Goal: Task Accomplishment & Management: Manage account settings

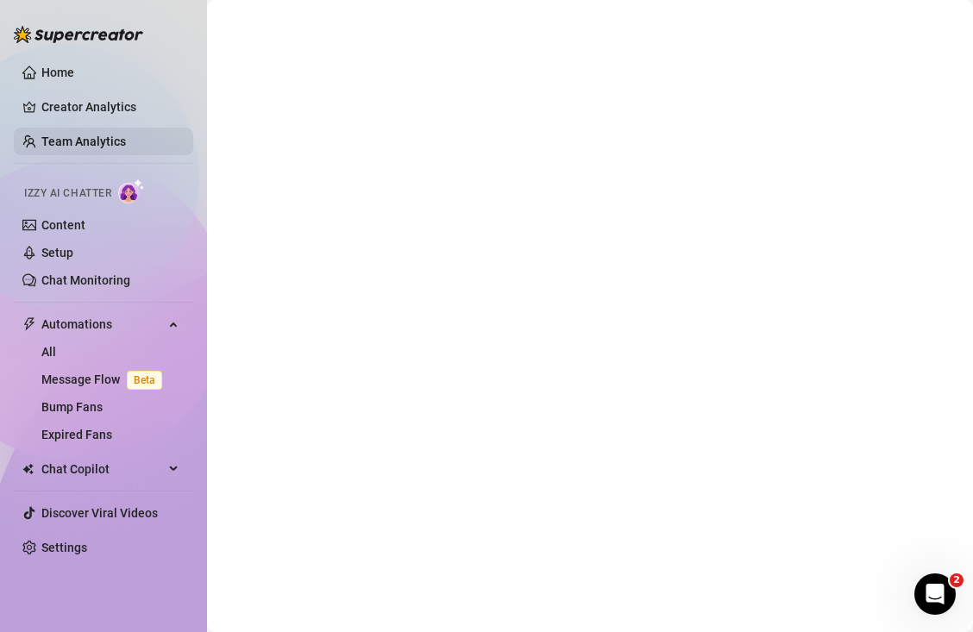
click at [123, 139] on link "Team Analytics" at bounding box center [83, 142] width 85 height 14
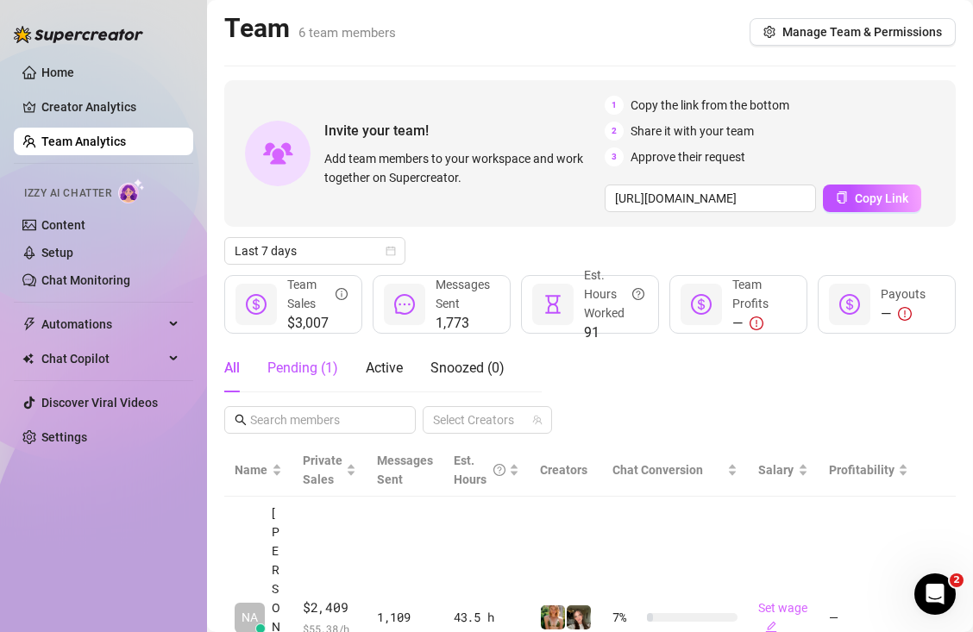
click at [291, 368] on div "Pending ( 1 )" at bounding box center [302, 368] width 71 height 21
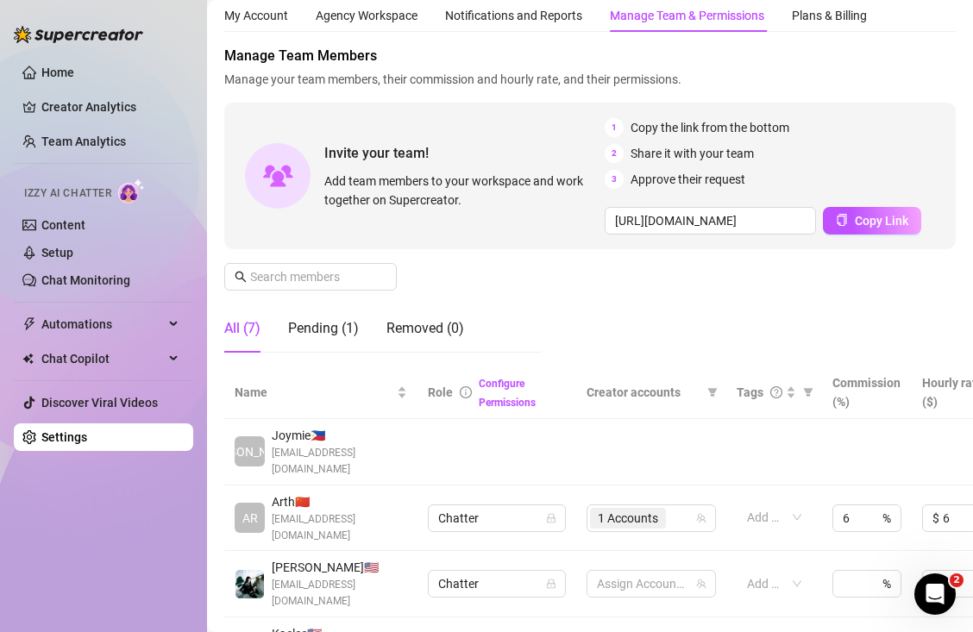
scroll to position [129, 0]
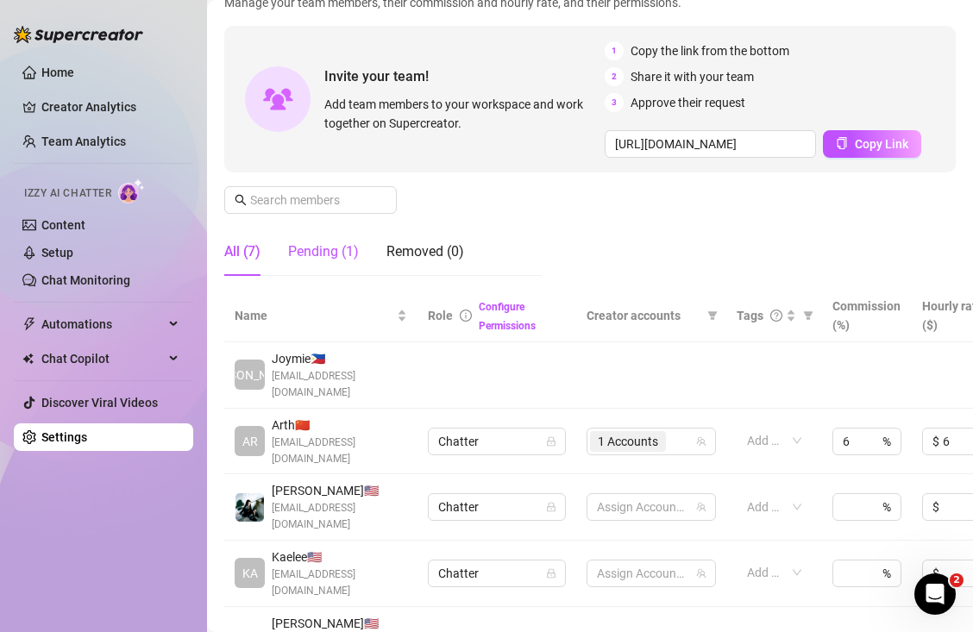
click at [317, 250] on div "Pending (1)" at bounding box center [323, 252] width 71 height 21
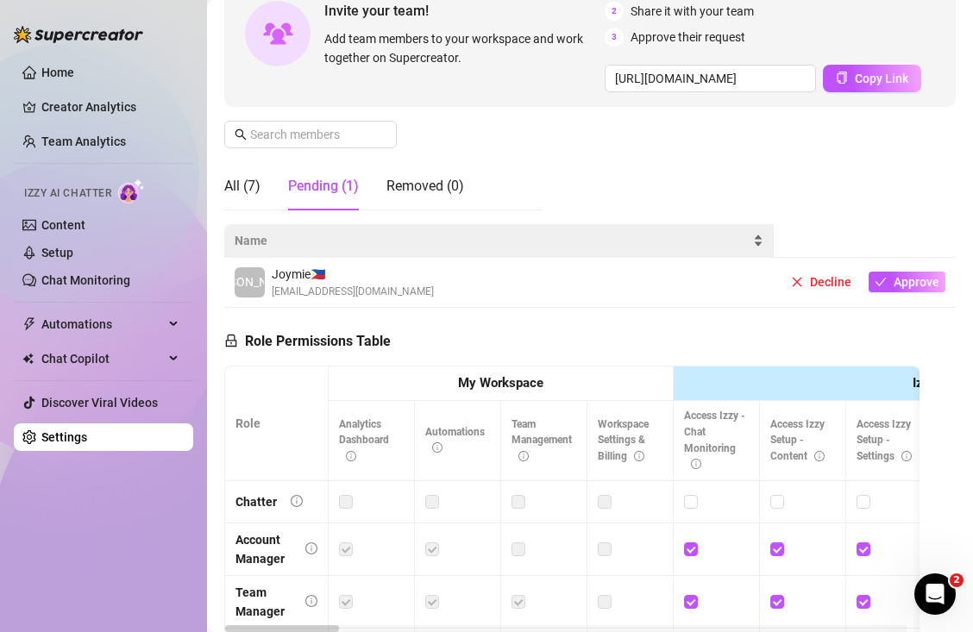
scroll to position [217, 0]
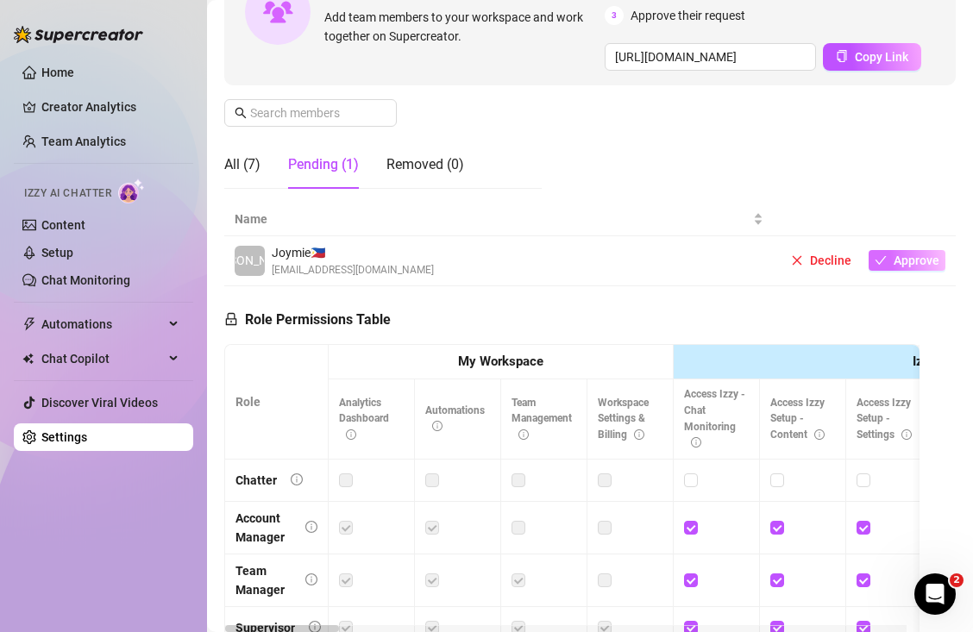
click at [894, 265] on span "Approve" at bounding box center [917, 261] width 46 height 14
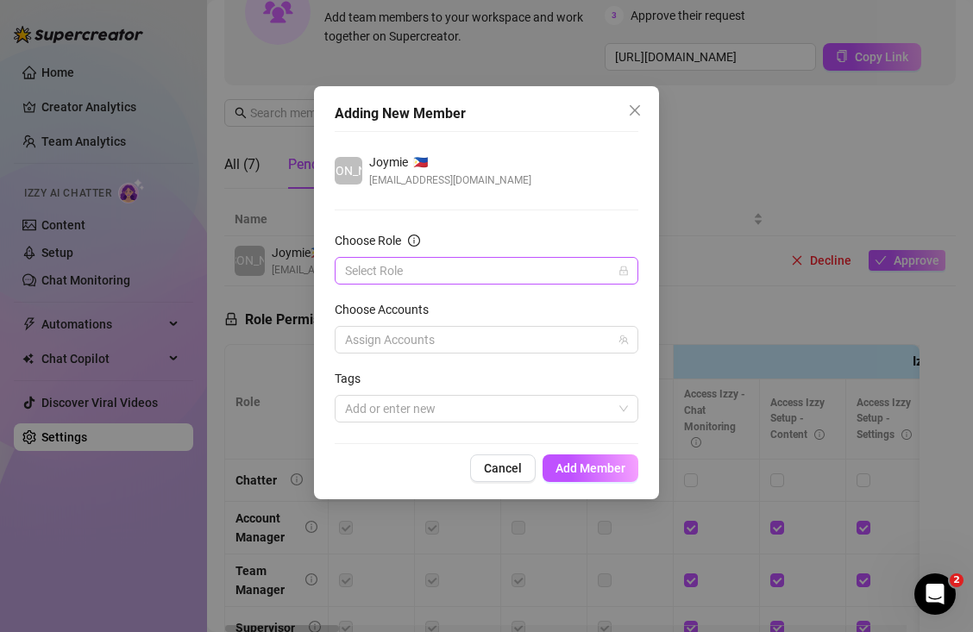
click at [471, 273] on input "Choose Role" at bounding box center [478, 271] width 267 height 26
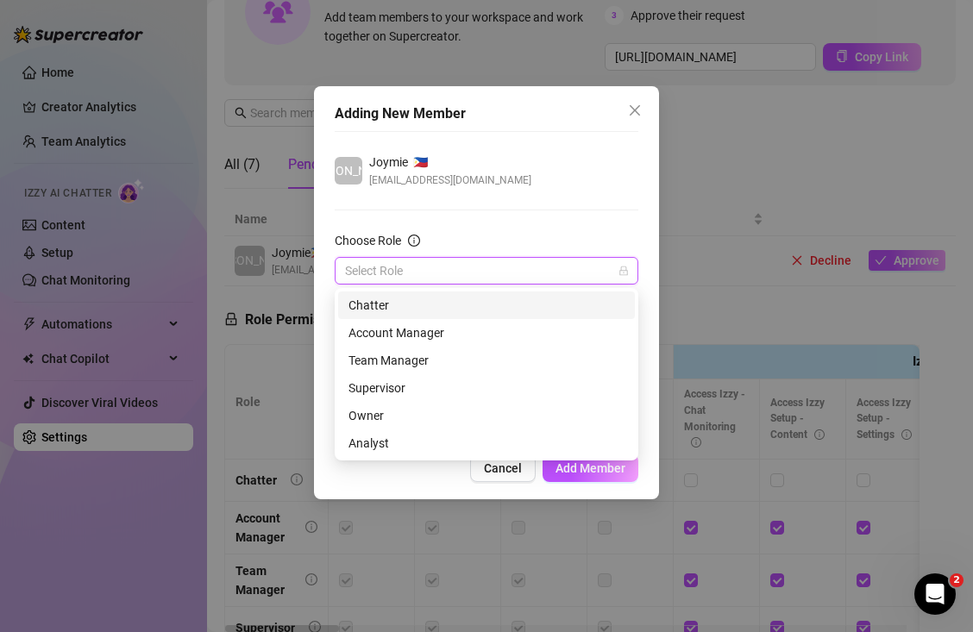
click at [453, 300] on div "Chatter" at bounding box center [486, 305] width 276 height 19
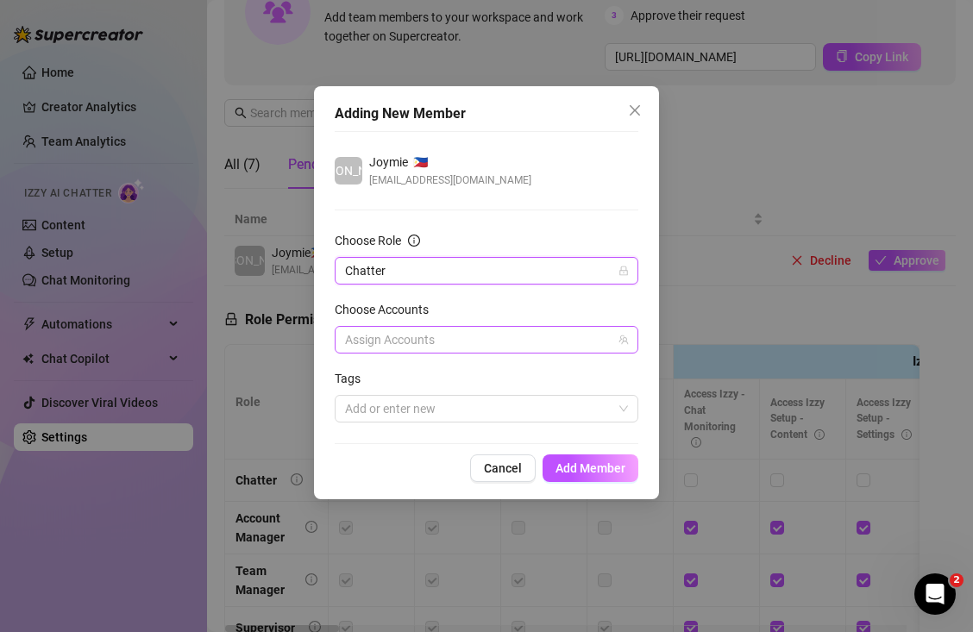
click at [450, 343] on div at bounding box center [477, 340] width 279 height 24
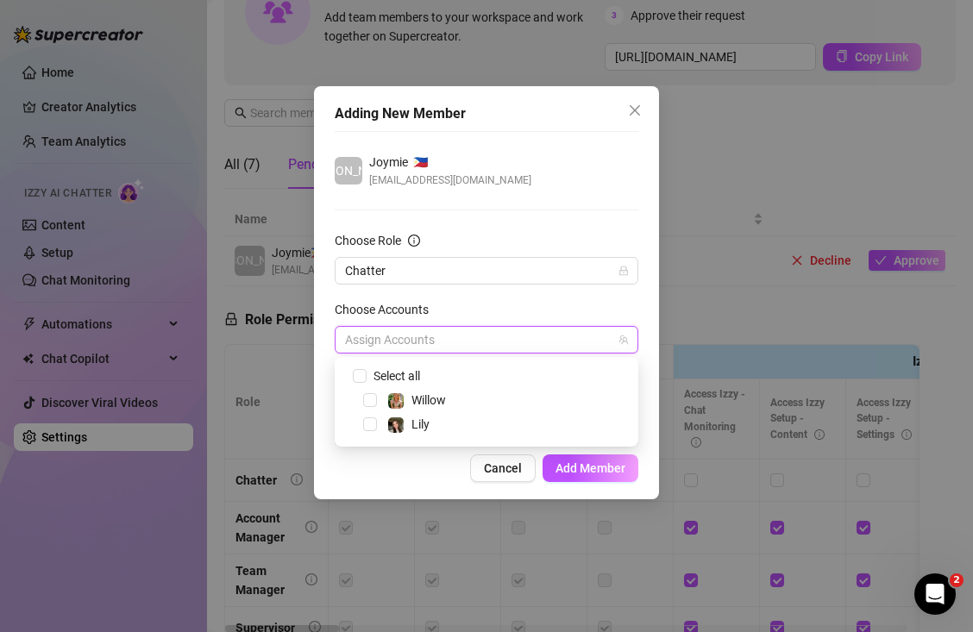
click at [449, 369] on span "Select all" at bounding box center [498, 376] width 271 height 21
click at [356, 380] on input "Select all" at bounding box center [359, 375] width 12 height 12
checkbox input "true"
click at [611, 477] on button "Add Member" at bounding box center [591, 469] width 96 height 28
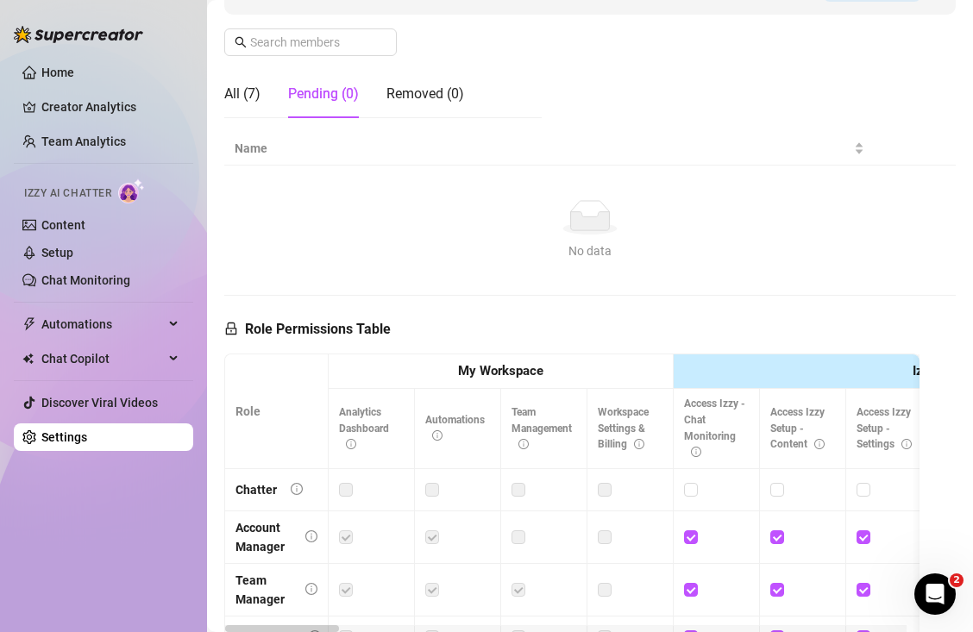
scroll to position [316, 0]
